Goal: Task Accomplishment & Management: Manage account settings

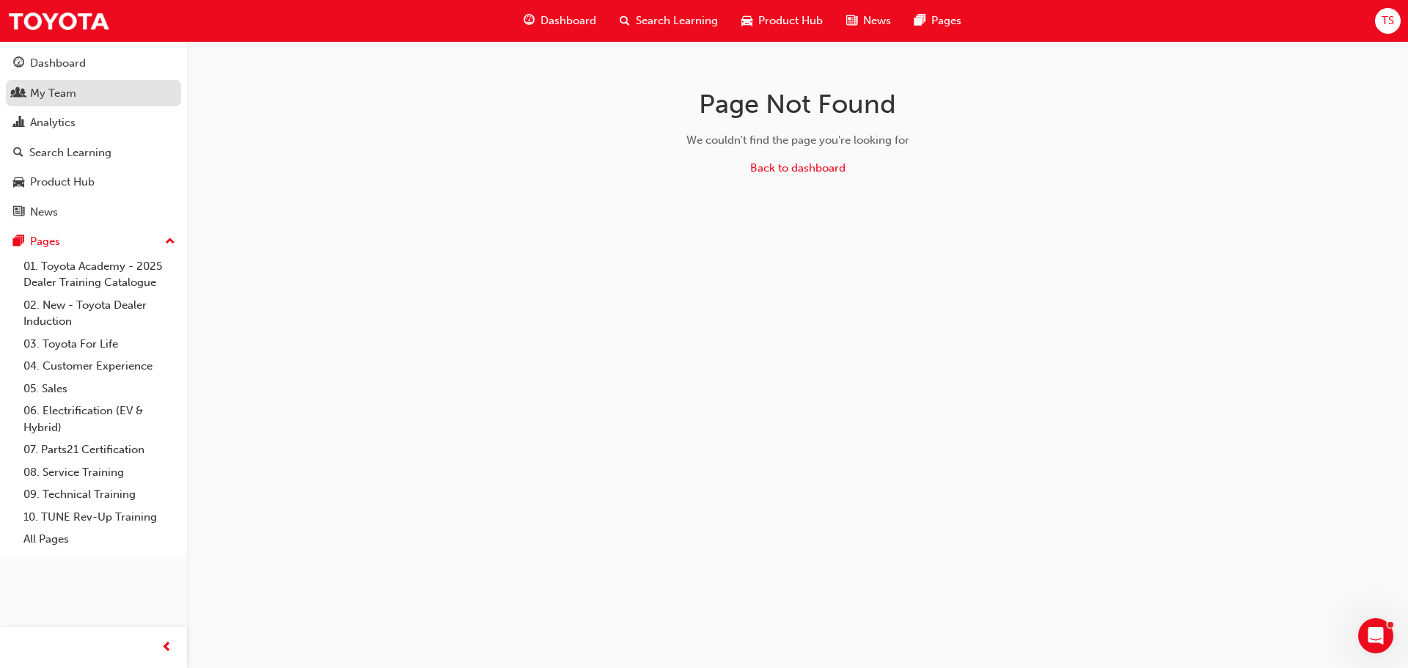
click at [71, 91] on div "My Team" at bounding box center [53, 93] width 46 height 17
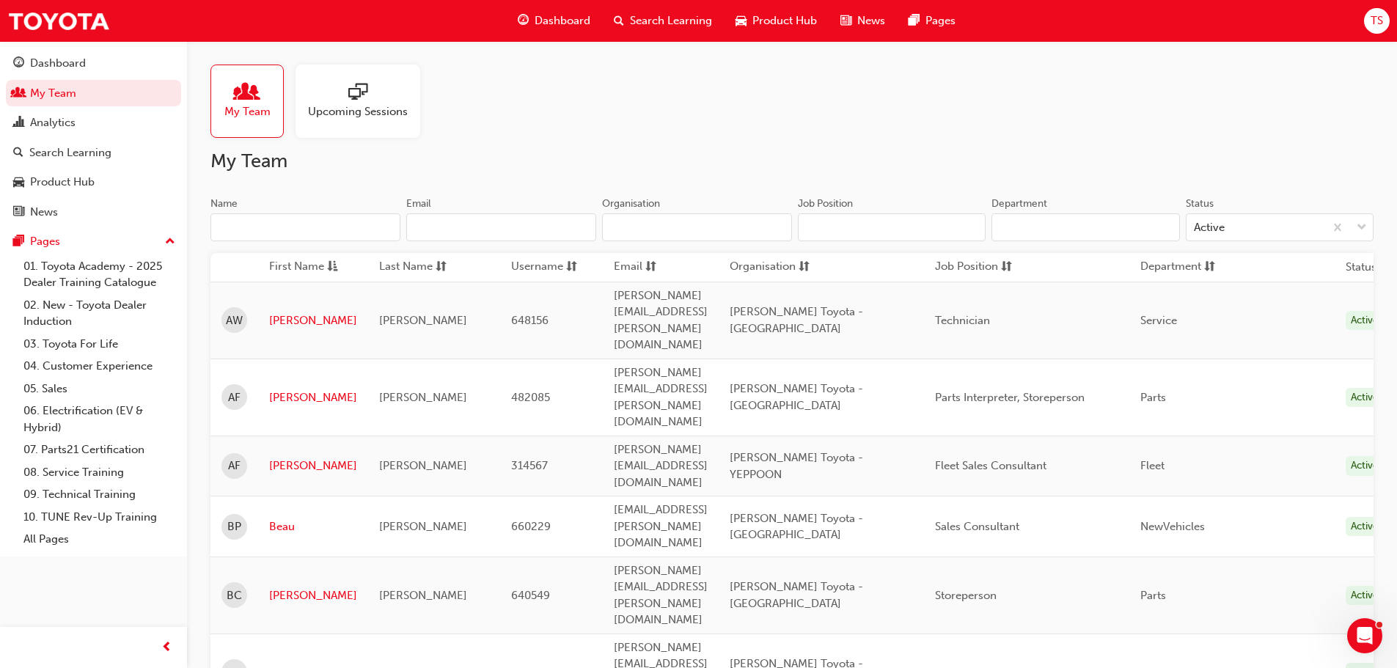
click at [305, 231] on input "Name" at bounding box center [305, 227] width 190 height 28
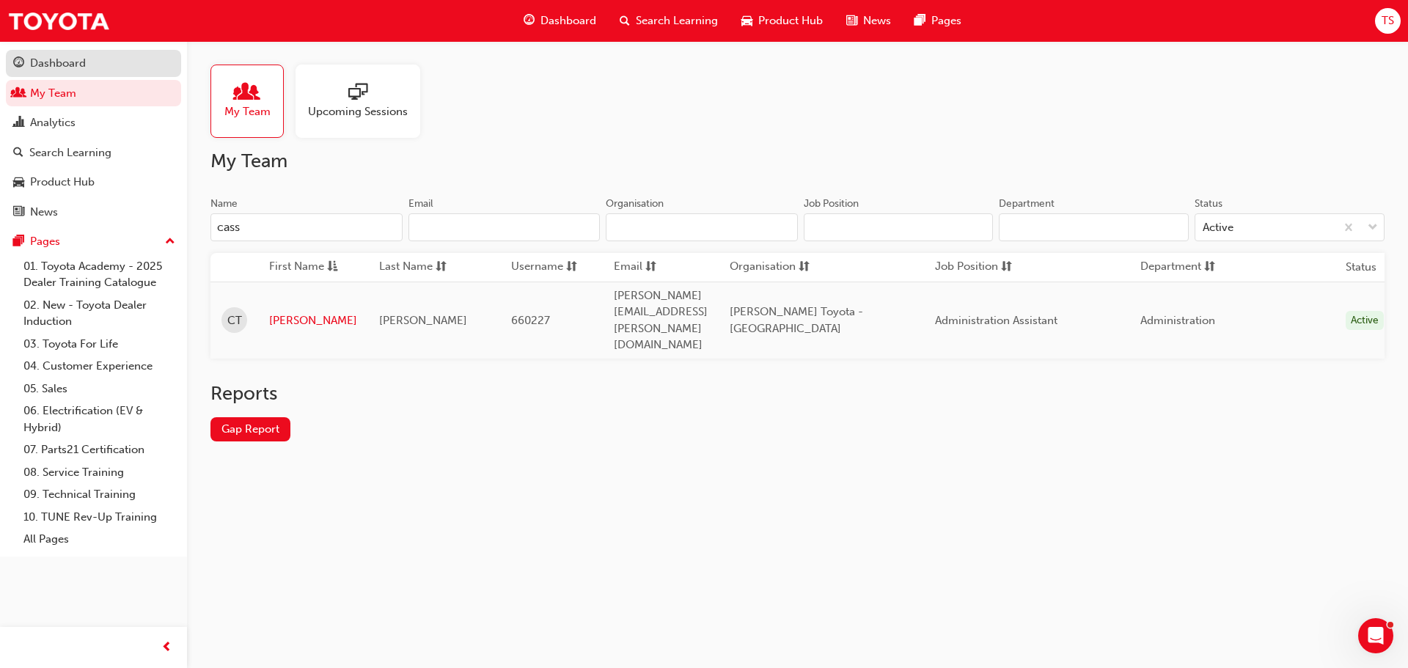
type input "cass"
click at [65, 58] on div "Dashboard" at bounding box center [58, 63] width 56 height 17
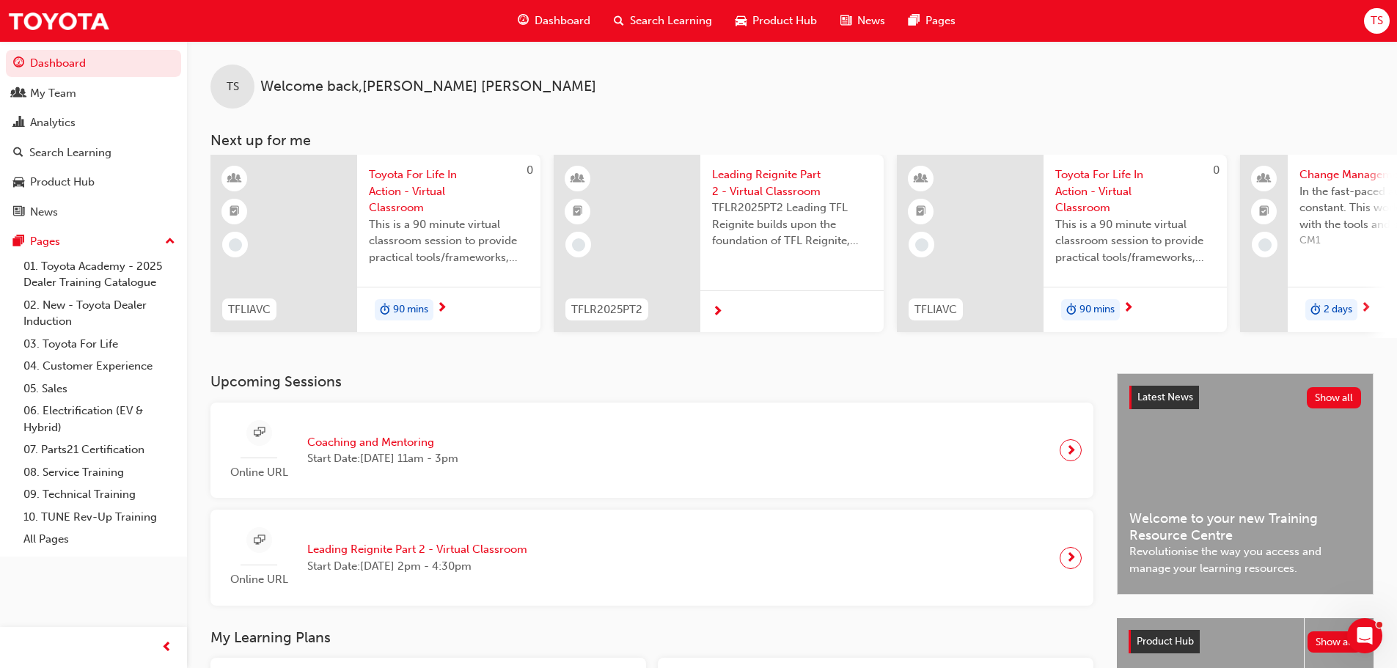
click at [407, 390] on h3 "Upcoming Sessions" at bounding box center [651, 381] width 883 height 17
click at [408, 446] on span "Coaching and Mentoring" at bounding box center [382, 442] width 151 height 17
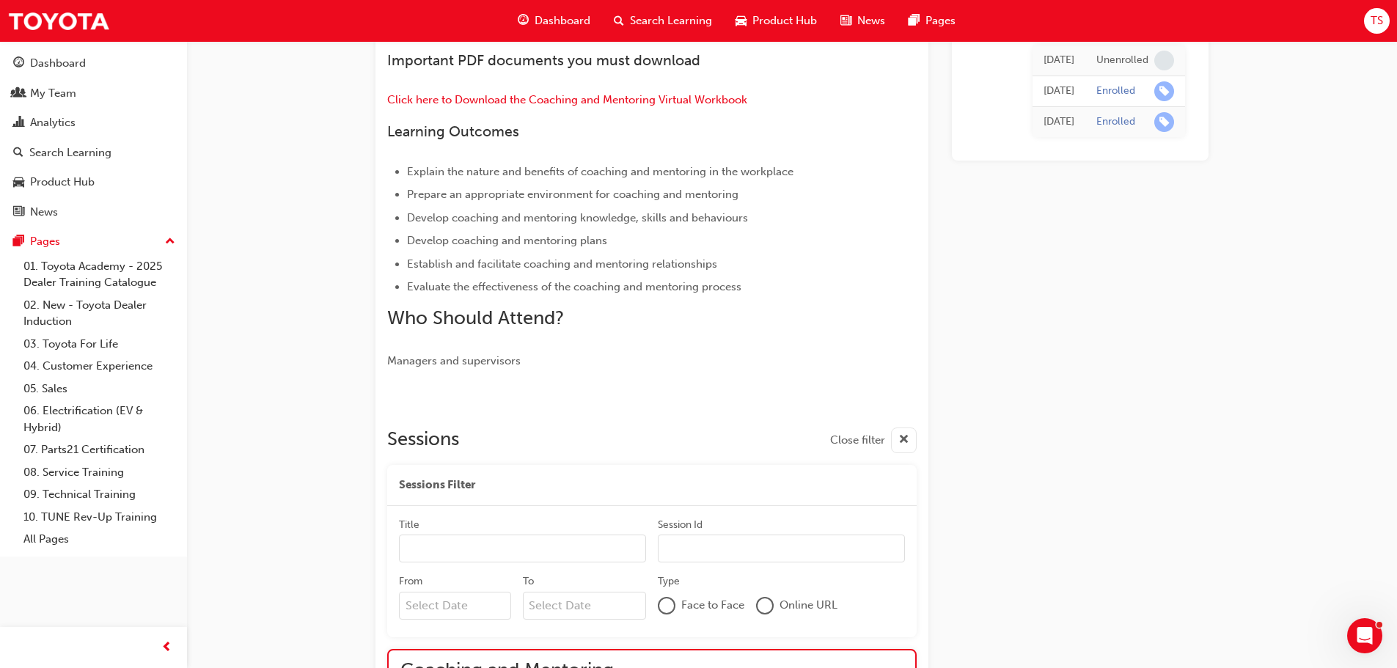
scroll to position [892, 0]
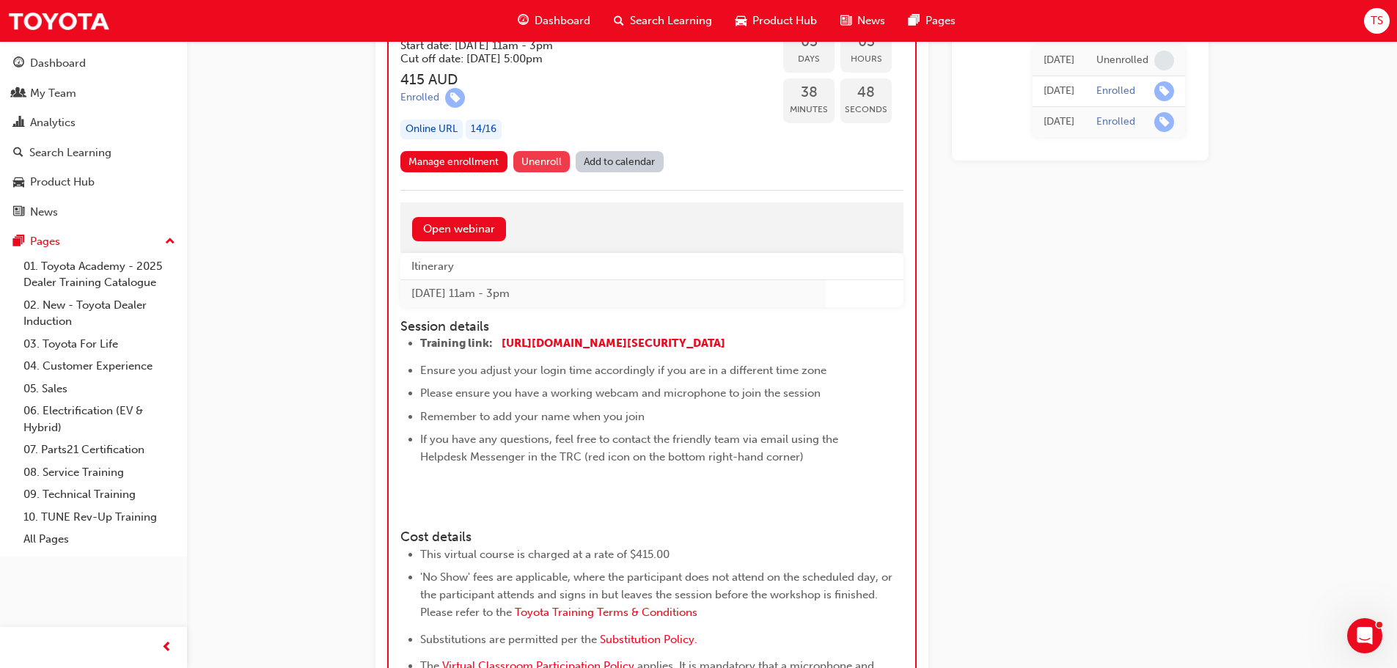
click at [532, 158] on span "Unenroll" at bounding box center [541, 161] width 40 height 12
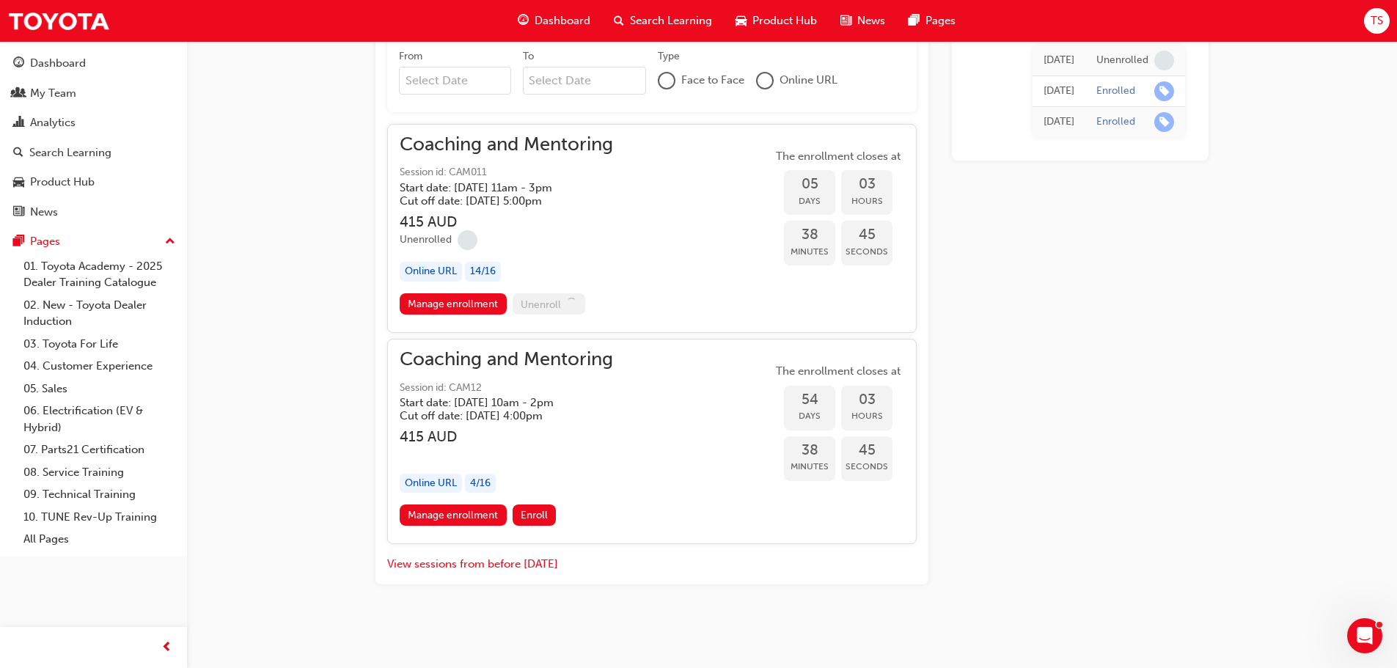
scroll to position [749, 0]
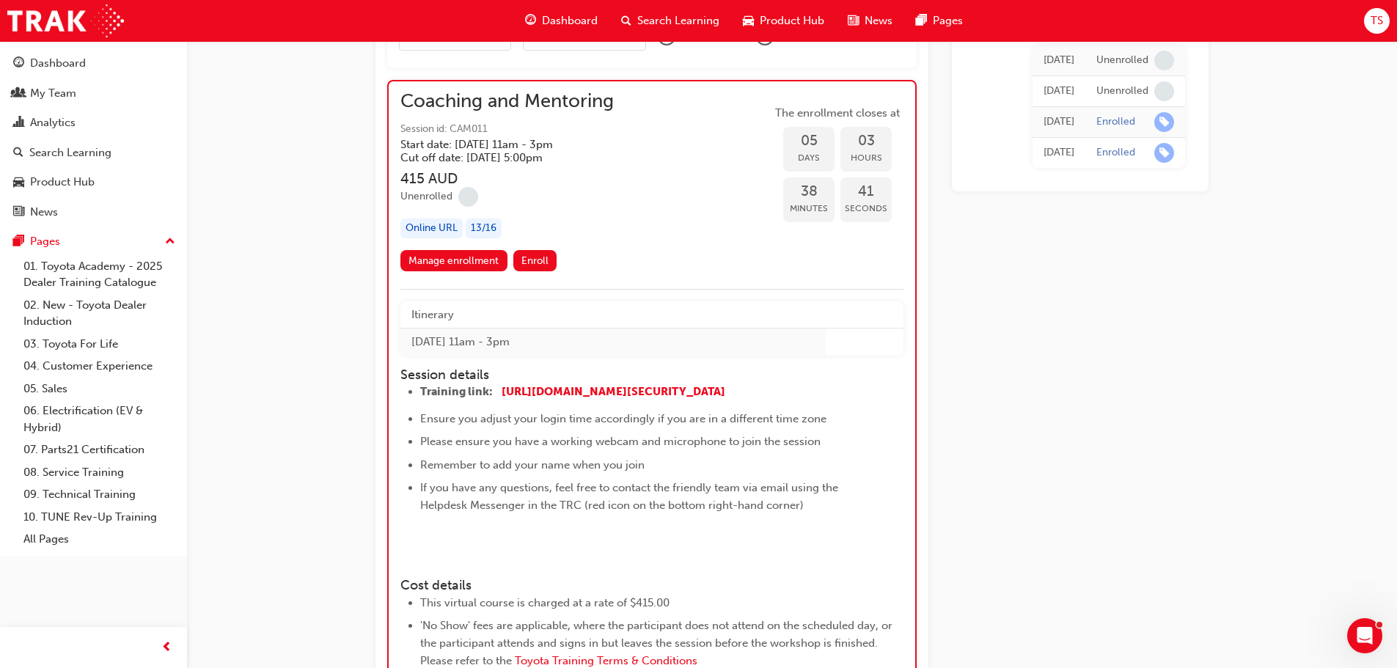
scroll to position [663, 0]
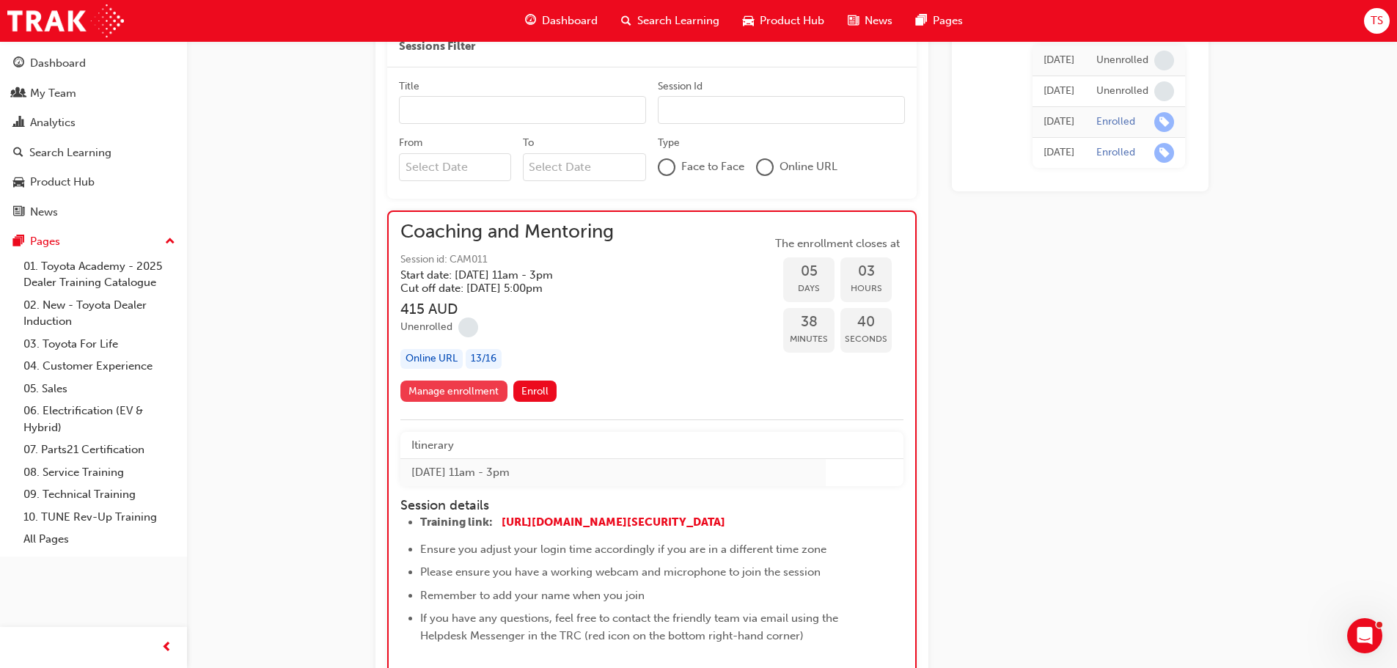
click at [463, 383] on link "Manage enrollment" at bounding box center [453, 391] width 107 height 21
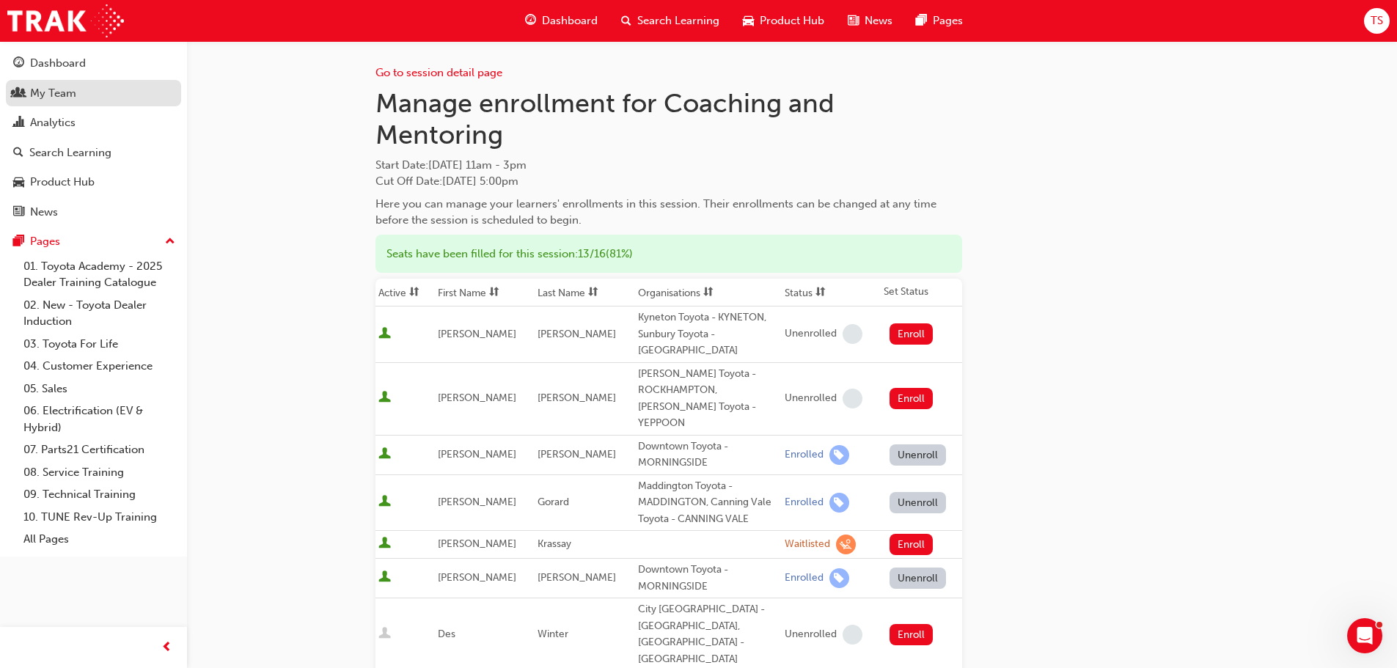
click at [88, 94] on div "My Team" at bounding box center [93, 93] width 161 height 18
